Goal: Transaction & Acquisition: Purchase product/service

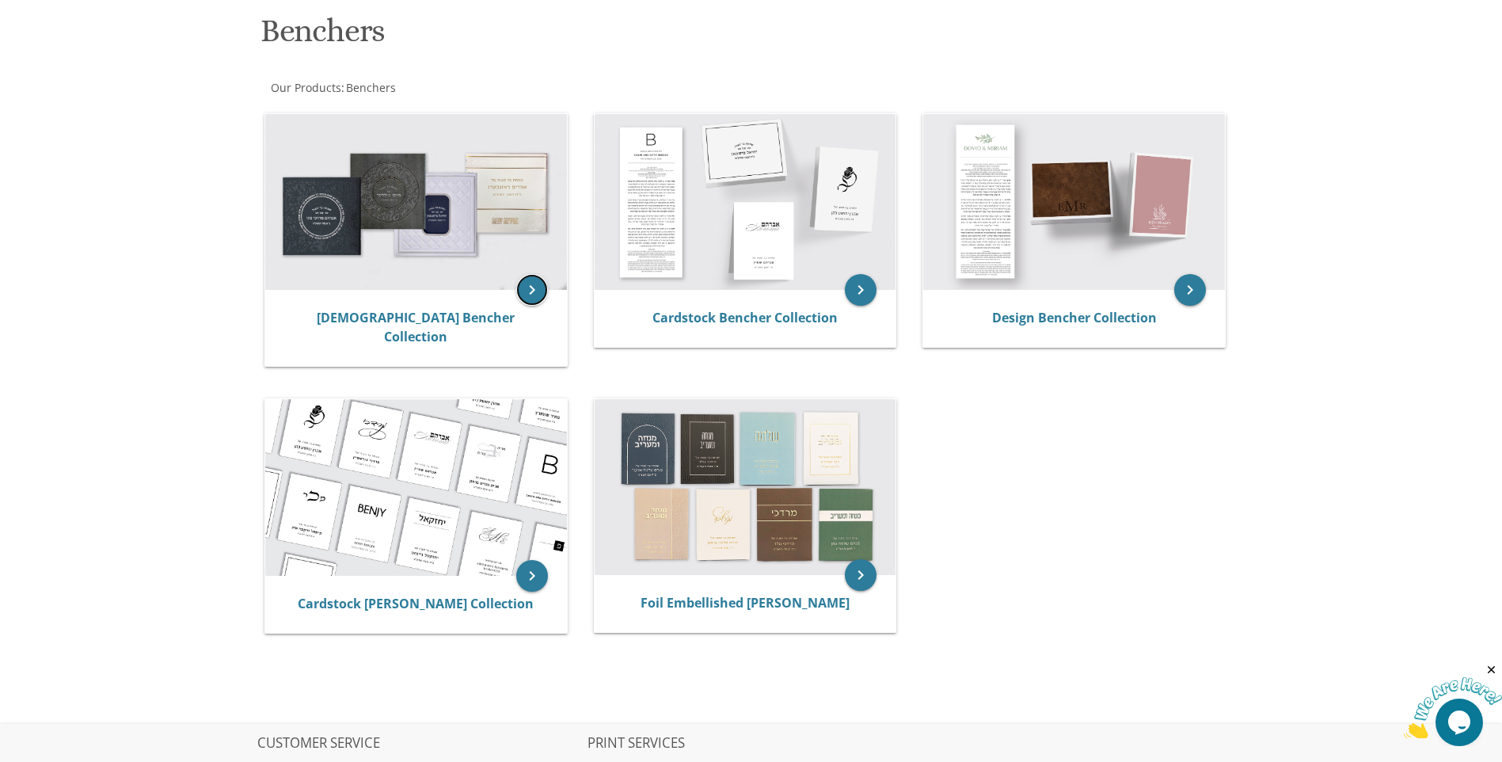
click at [543, 290] on icon "keyboard_arrow_right" at bounding box center [532, 290] width 32 height 32
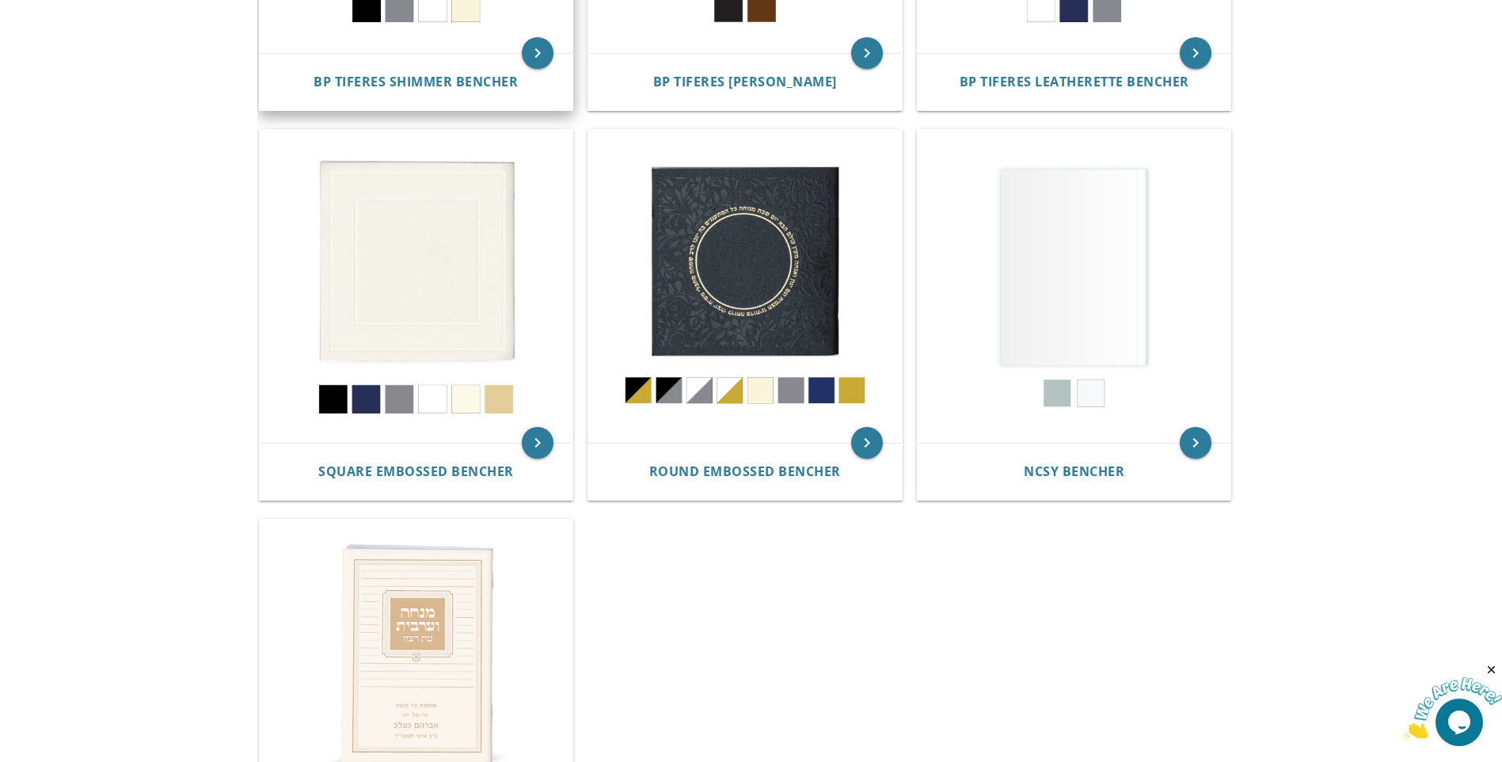
scroll to position [950, 0]
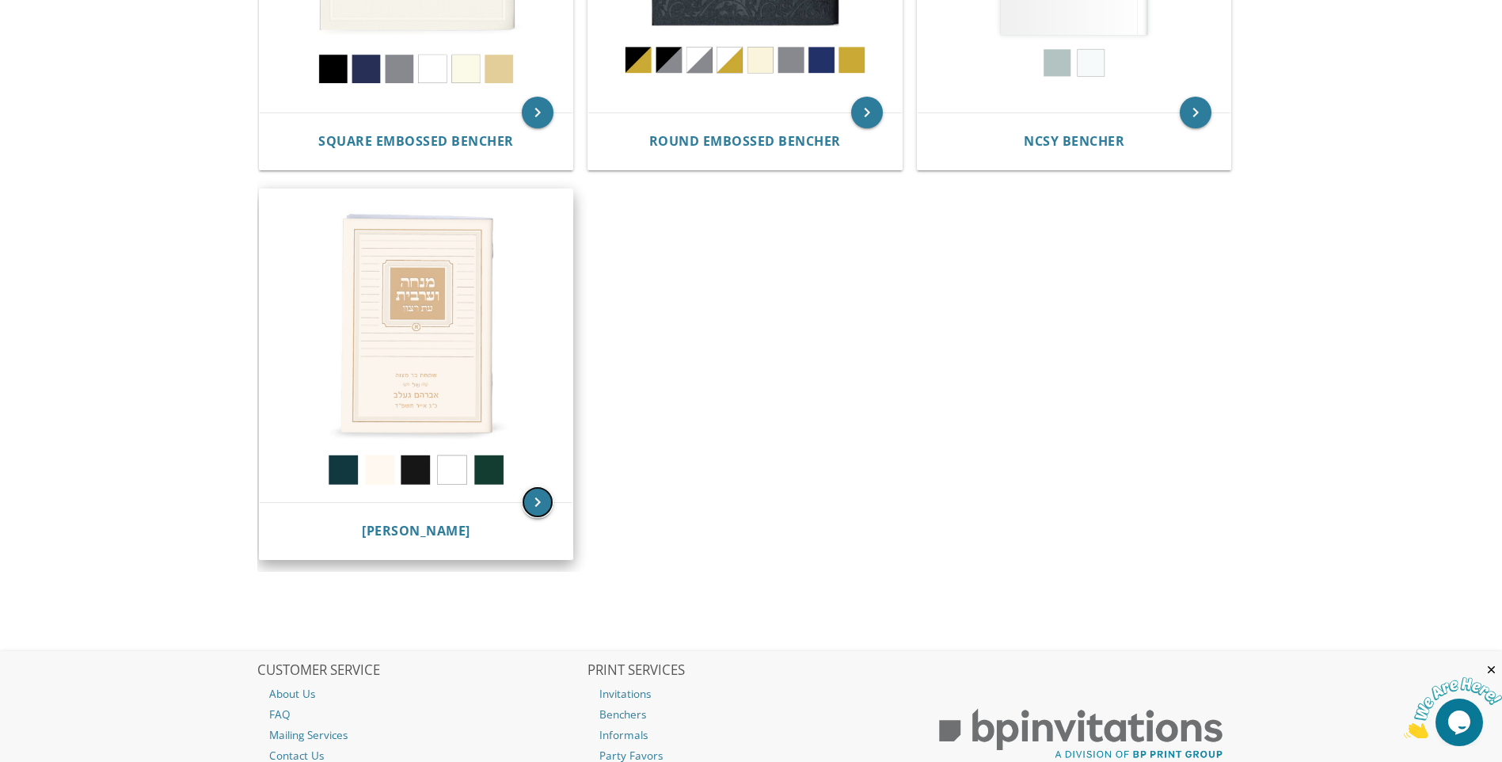
click at [525, 498] on icon "keyboard_arrow_right" at bounding box center [538, 502] width 32 height 32
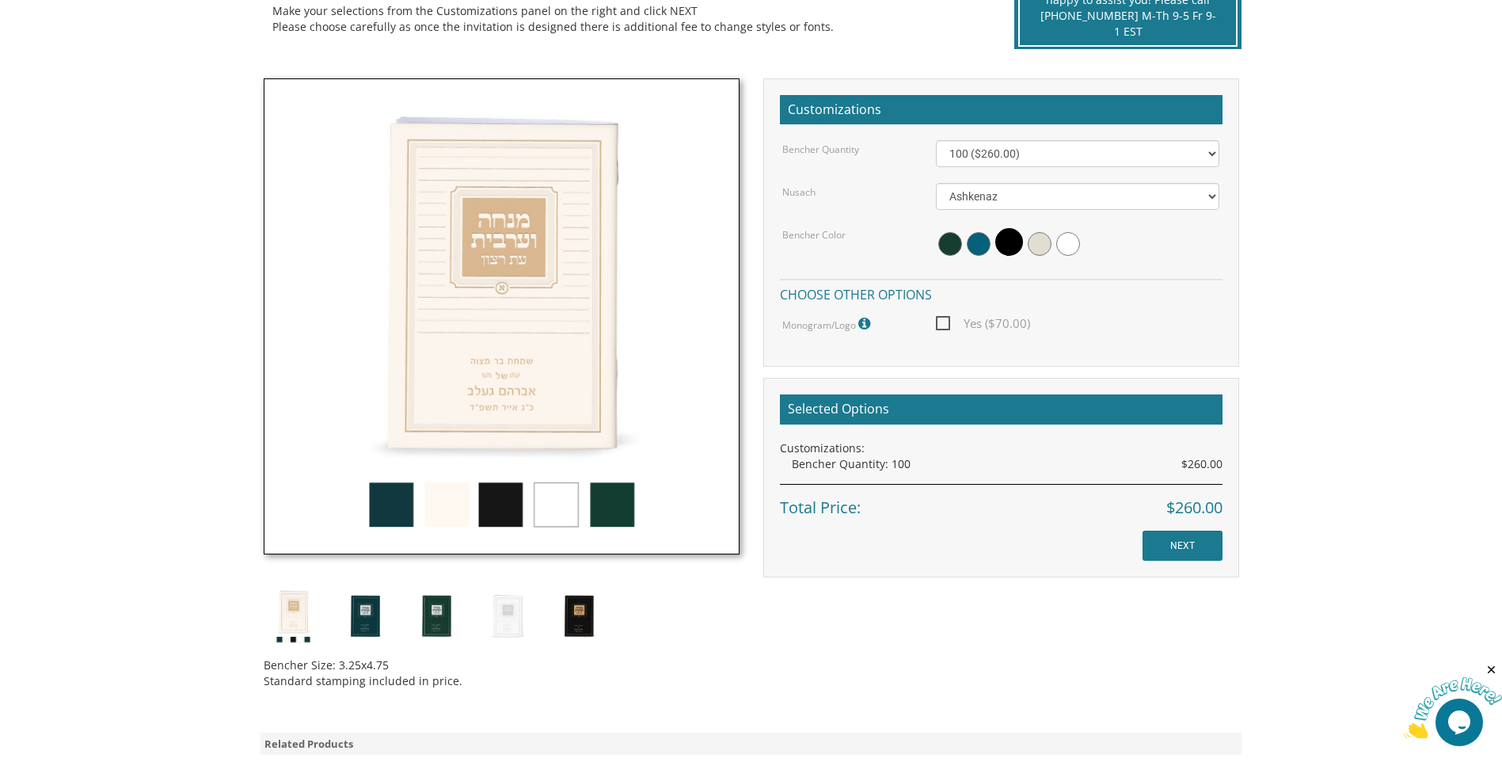
scroll to position [396, 0]
click at [421, 620] on img at bounding box center [435, 614] width 59 height 59
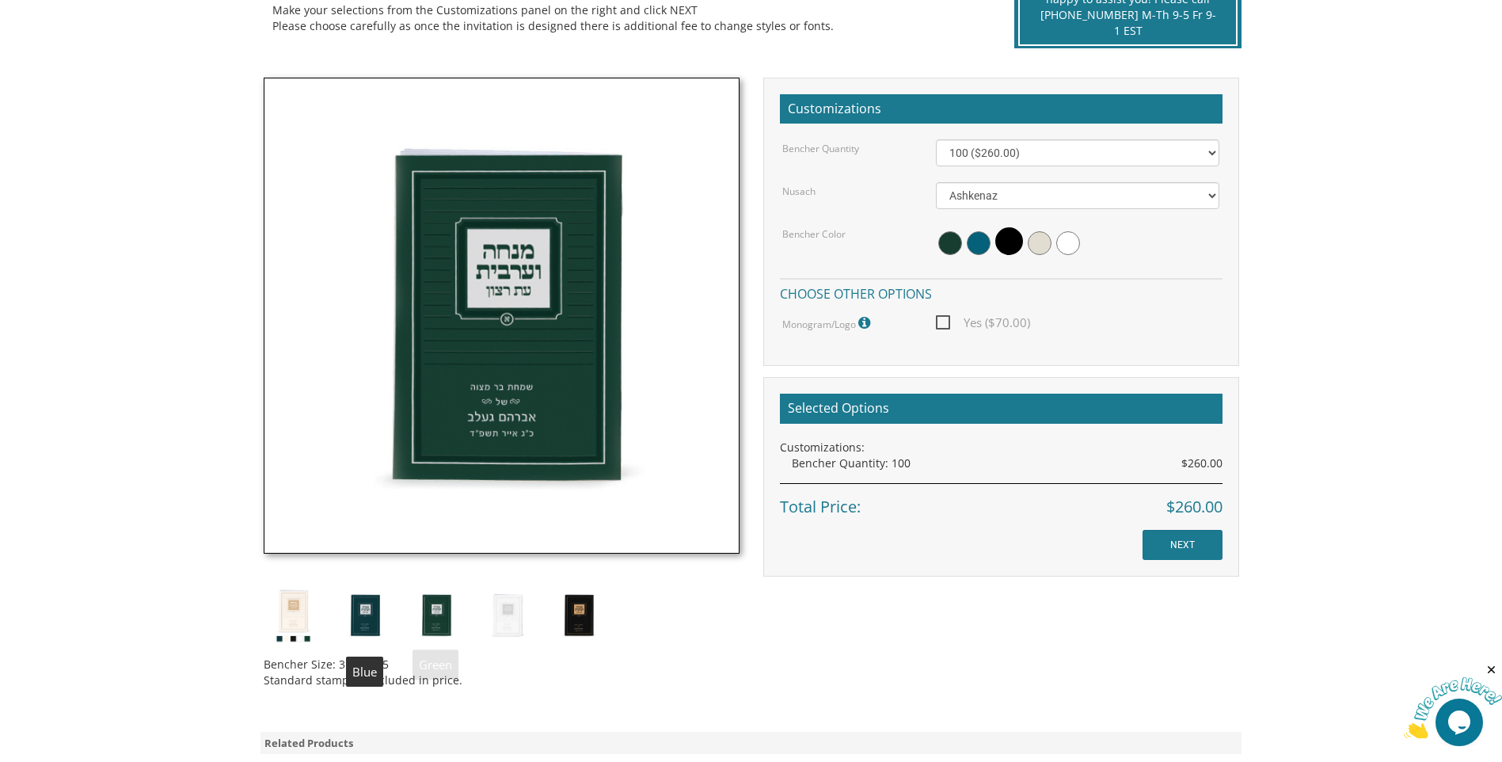
click at [386, 614] on img at bounding box center [364, 614] width 59 height 59
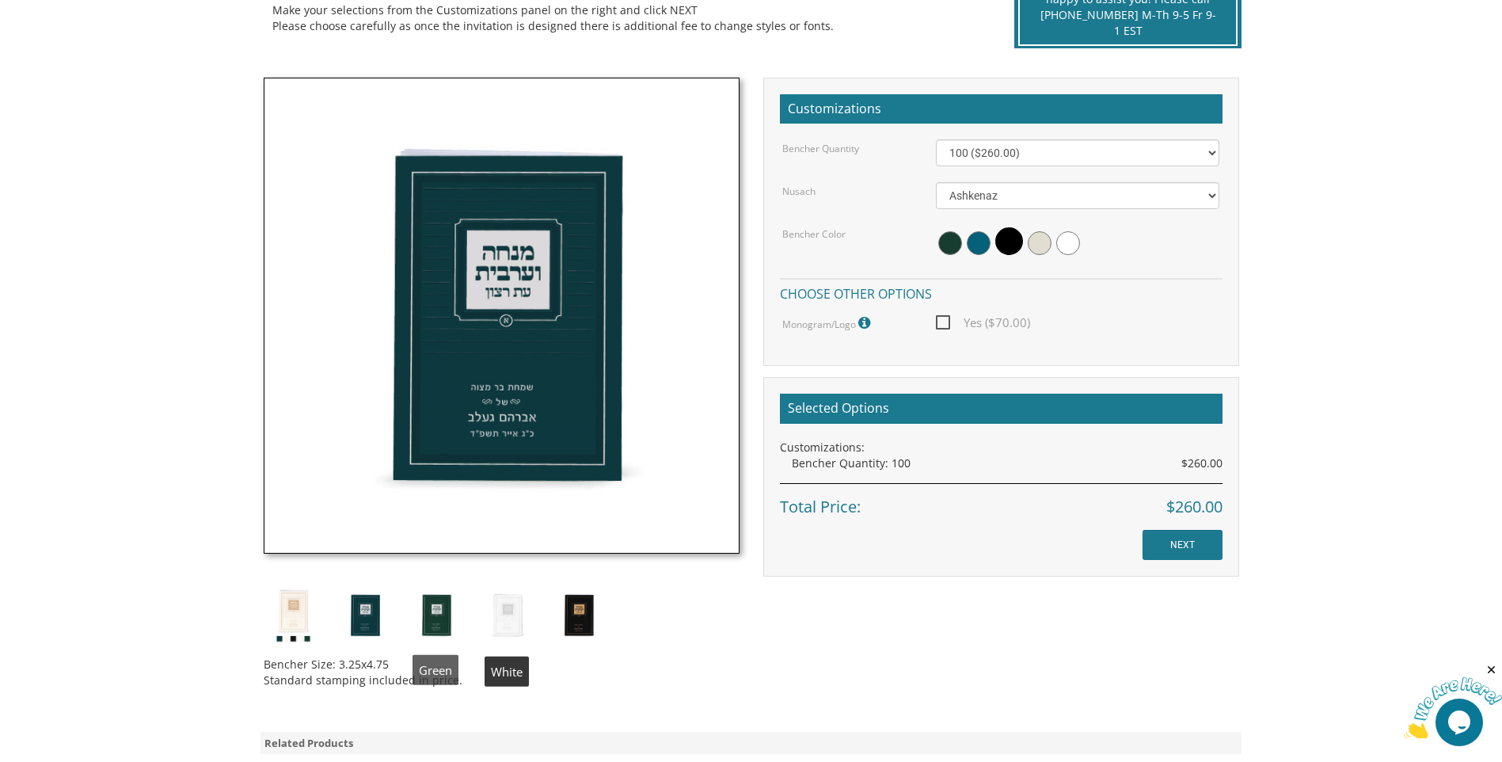
click at [488, 609] on img at bounding box center [506, 614] width 59 height 59
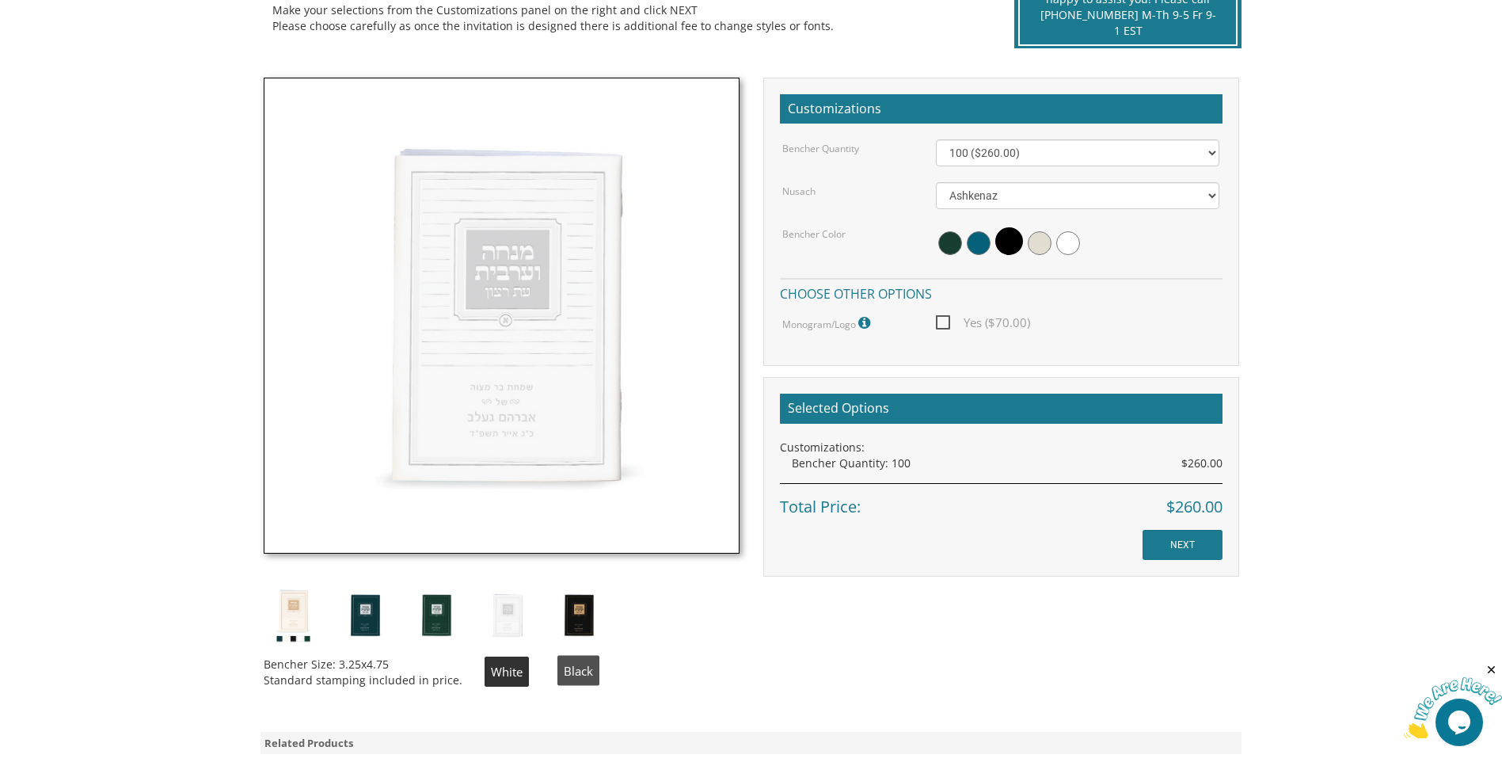
click at [562, 617] on img at bounding box center [578, 614] width 59 height 59
